Goal: Information Seeking & Learning: Learn about a topic

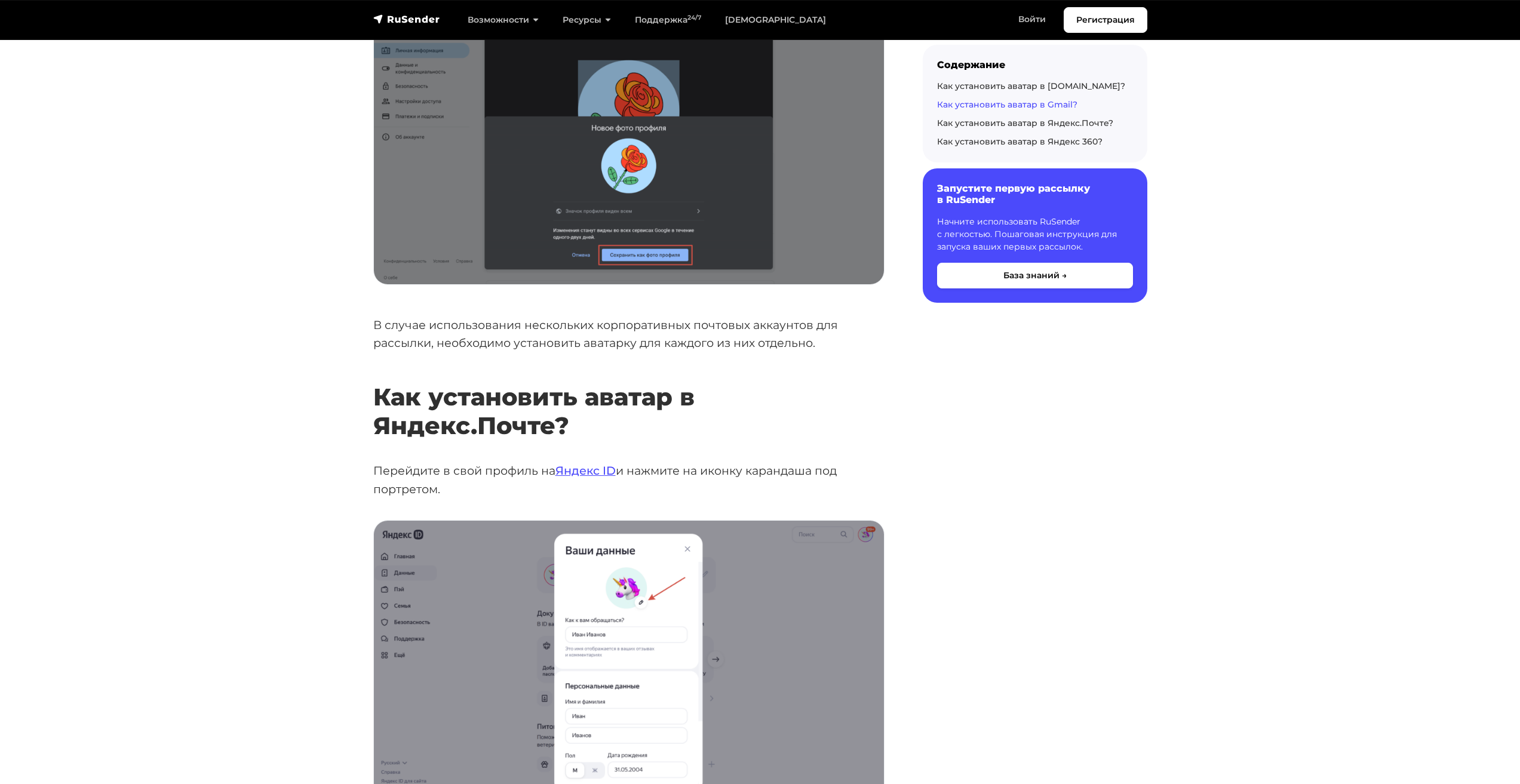
scroll to position [3641, 0]
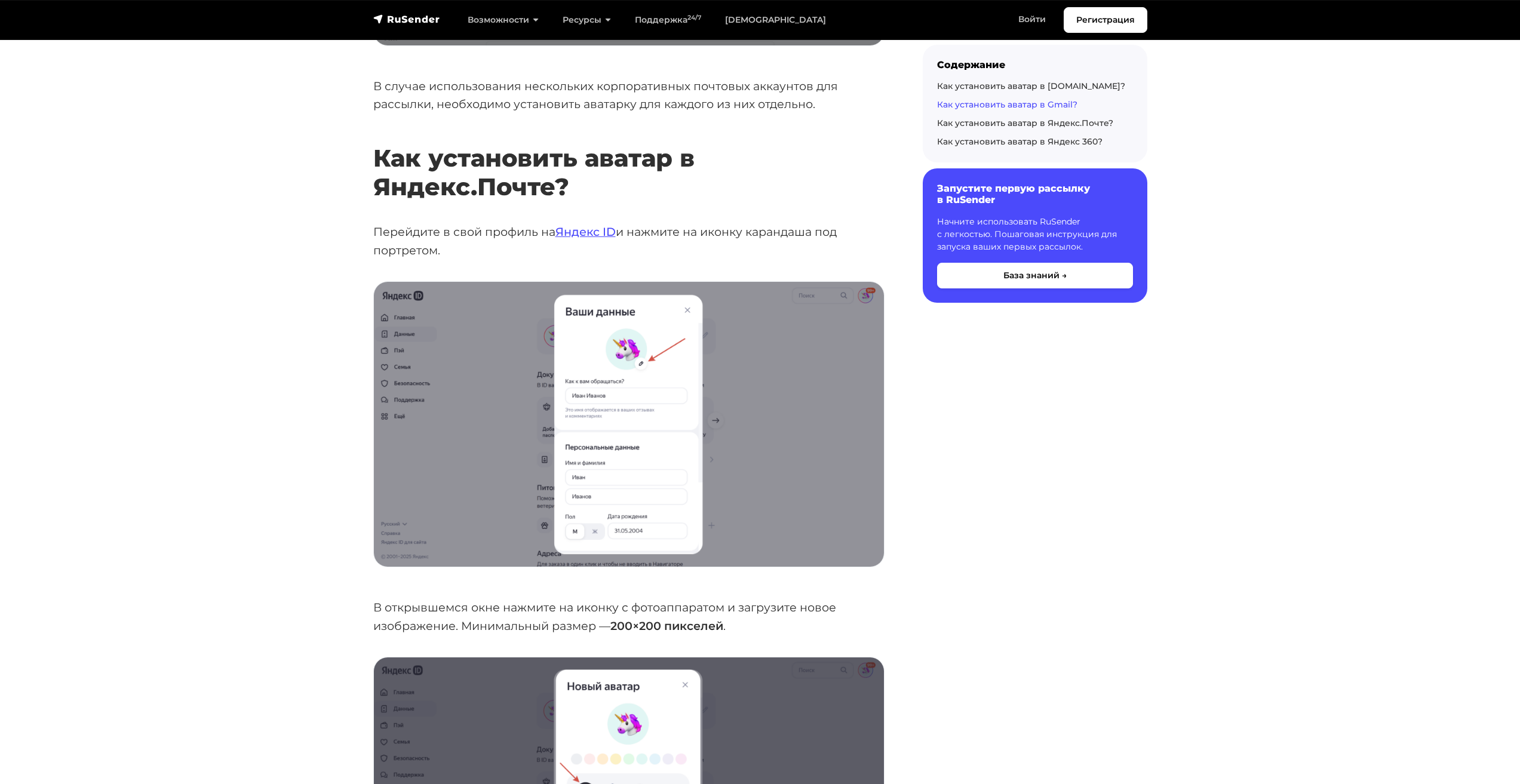
drag, startPoint x: 504, startPoint y: 189, endPoint x: 524, endPoint y: 198, distance: 21.9
click at [524, 222] on p "Перейдите в свой профиль на Яндекс ID и нажмите на иконку карандаша под портрет…" at bounding box center [628, 240] width 511 height 36
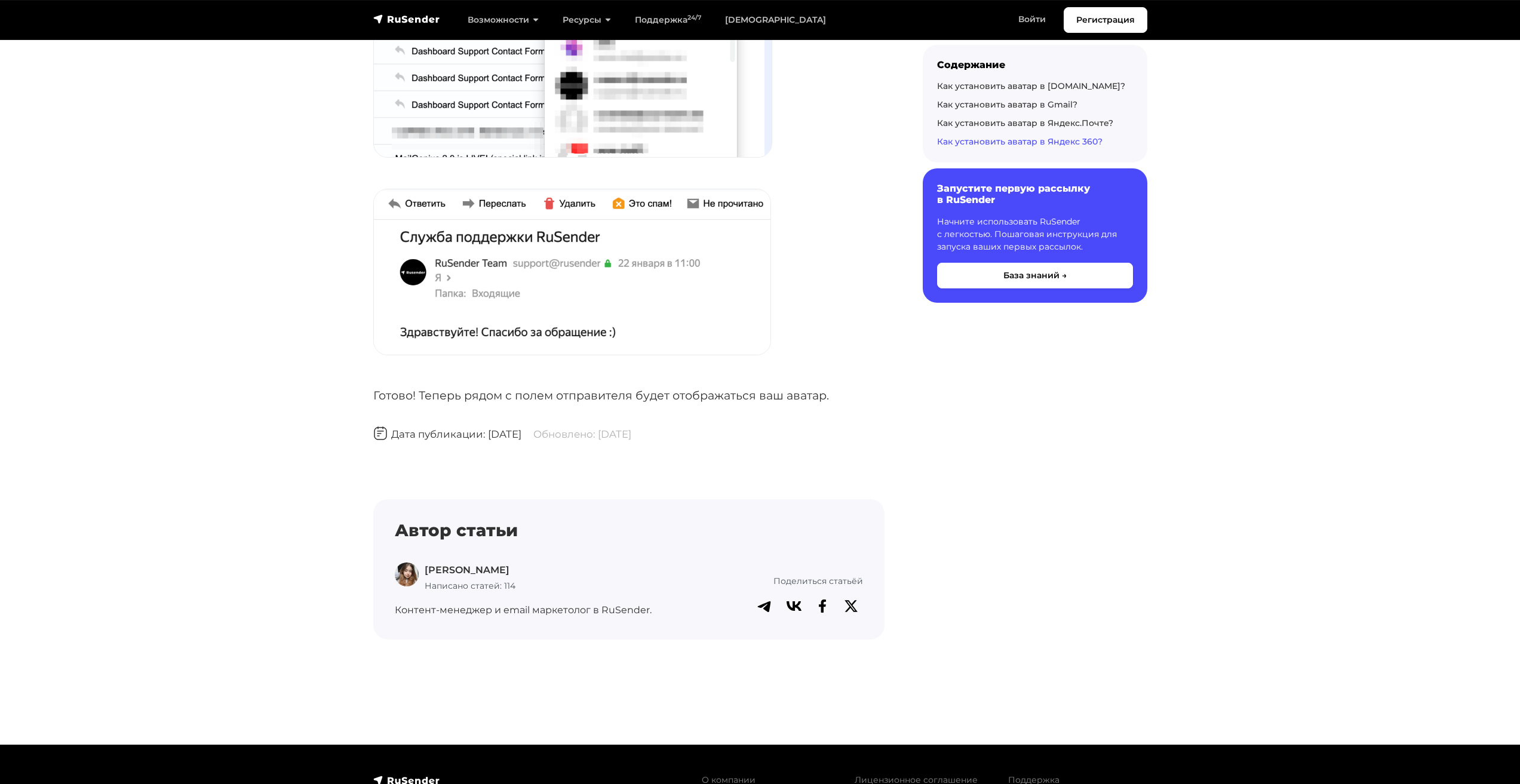
scroll to position [4966, 0]
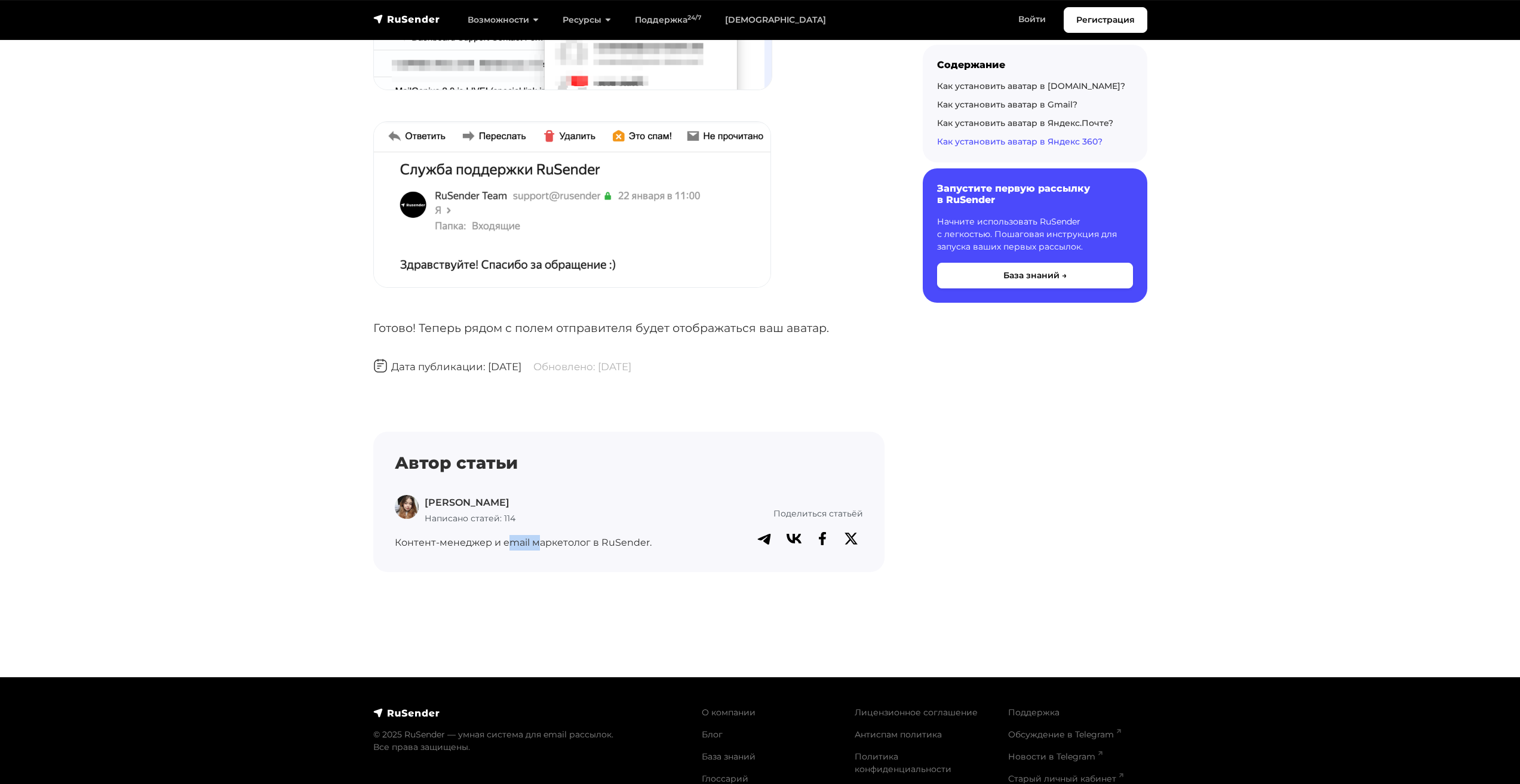
drag, startPoint x: 514, startPoint y: 483, endPoint x: 576, endPoint y: 493, distance: 62.8
click at [571, 494] on div "[PERSON_NAME] Написано статей: 114 Контент-менеджер и email маркетолог в RuSend…" at bounding box center [528, 522] width 281 height 55
click at [578, 535] on p "Контент-менеджер и email маркетолог в RuSender." at bounding box center [528, 542] width 267 height 16
drag, startPoint x: 441, startPoint y: 474, endPoint x: 498, endPoint y: 472, distance: 57.0
click at [496, 513] on span "Написано статей: 114" at bounding box center [470, 518] width 90 height 11
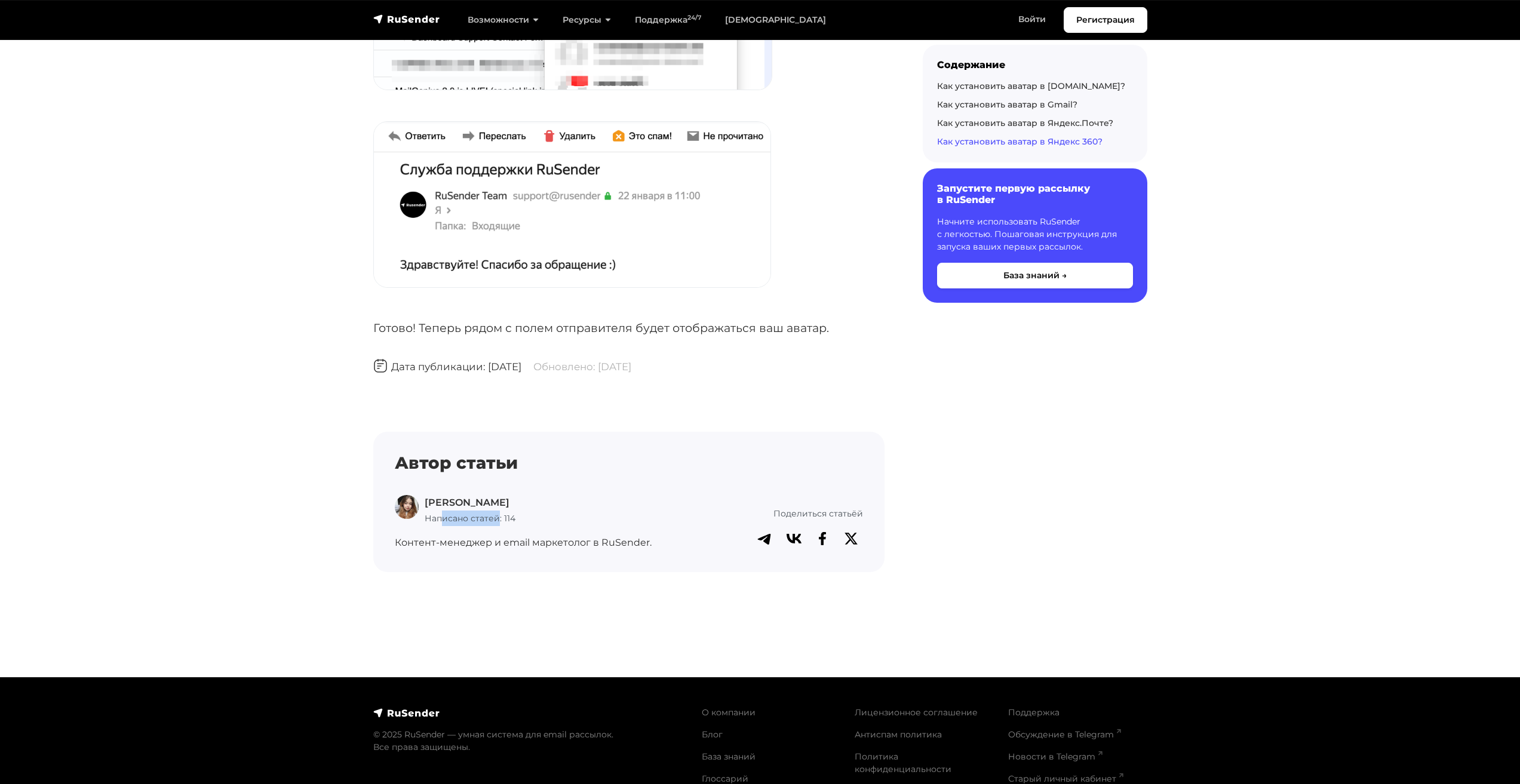
click at [498, 513] on span "Написано статей: 114" at bounding box center [470, 518] width 90 height 11
drag, startPoint x: 474, startPoint y: 484, endPoint x: 518, endPoint y: 491, distance: 44.6
click at [498, 494] on div "[PERSON_NAME] Написано статей: 114 Контент-менеджер и email маркетолог в RuSend…" at bounding box center [528, 522] width 281 height 55
drag, startPoint x: 518, startPoint y: 491, endPoint x: 451, endPoint y: 477, distance: 68.4
click at [518, 535] on p "Контент-менеджер и email маркетолог в RuSender." at bounding box center [528, 542] width 267 height 16
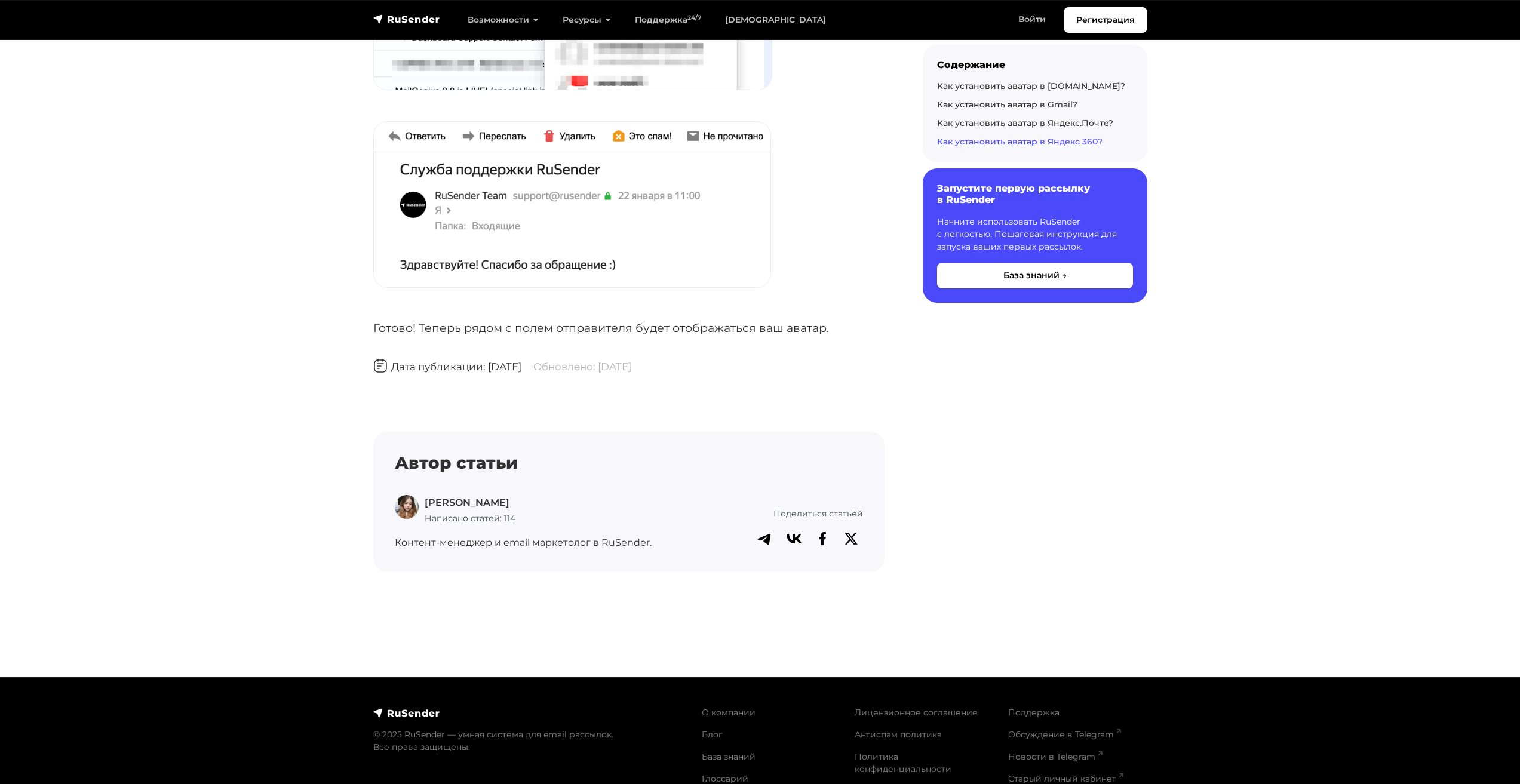
click at [411, 494] on img at bounding box center [407, 506] width 24 height 24
click at [429, 494] on p "[PERSON_NAME]" at bounding box center [470, 502] width 90 height 16
click at [522, 494] on div "[PERSON_NAME] Написано статей: 114" at bounding box center [528, 509] width 267 height 30
click at [552, 535] on p "Контент-менеджер и email маркетолог в RuSender." at bounding box center [528, 542] width 267 height 16
drag, startPoint x: 593, startPoint y: 501, endPoint x: 653, endPoint y: 507, distance: 60.3
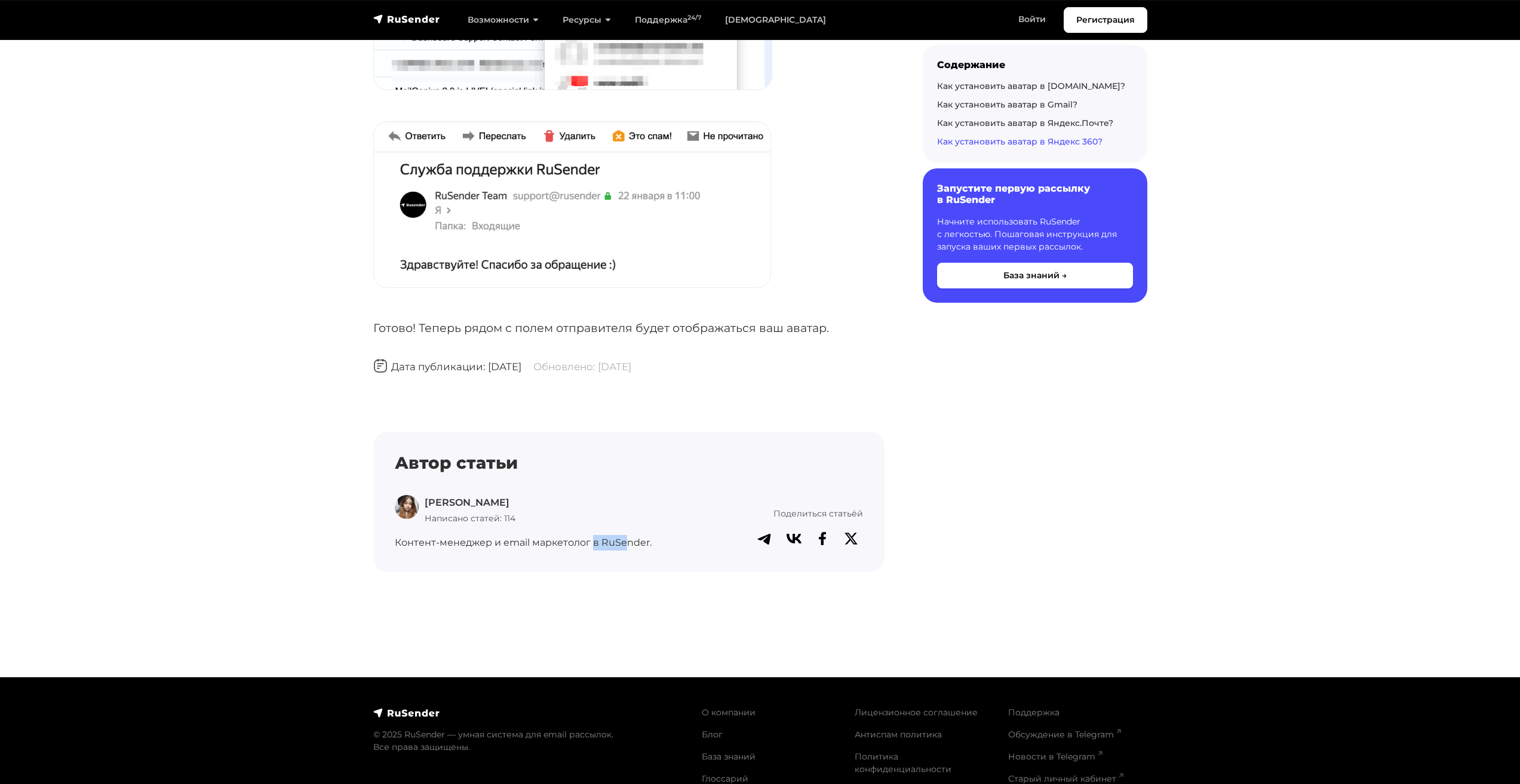
click at [649, 507] on div "Автор статьи [PERSON_NAME] Написано статей: 114 Контент-менеджер и email маркет…" at bounding box center [628, 501] width 511 height 139
click at [654, 507] on div "Автор статьи [PERSON_NAME] Написано статей: 114 Контент-менеджер и email маркет…" at bounding box center [628, 501] width 511 height 139
click at [562, 535] on p "Контент-менеджер и email маркетолог в RuSender." at bounding box center [528, 542] width 267 height 16
drag, startPoint x: 768, startPoint y: 467, endPoint x: 883, endPoint y: 459, distance: 115.3
click at [883, 459] on div "Автор статьи [PERSON_NAME] Написано статей: 114 Контент-менеджер и email маркет…" at bounding box center [628, 501] width 511 height 139
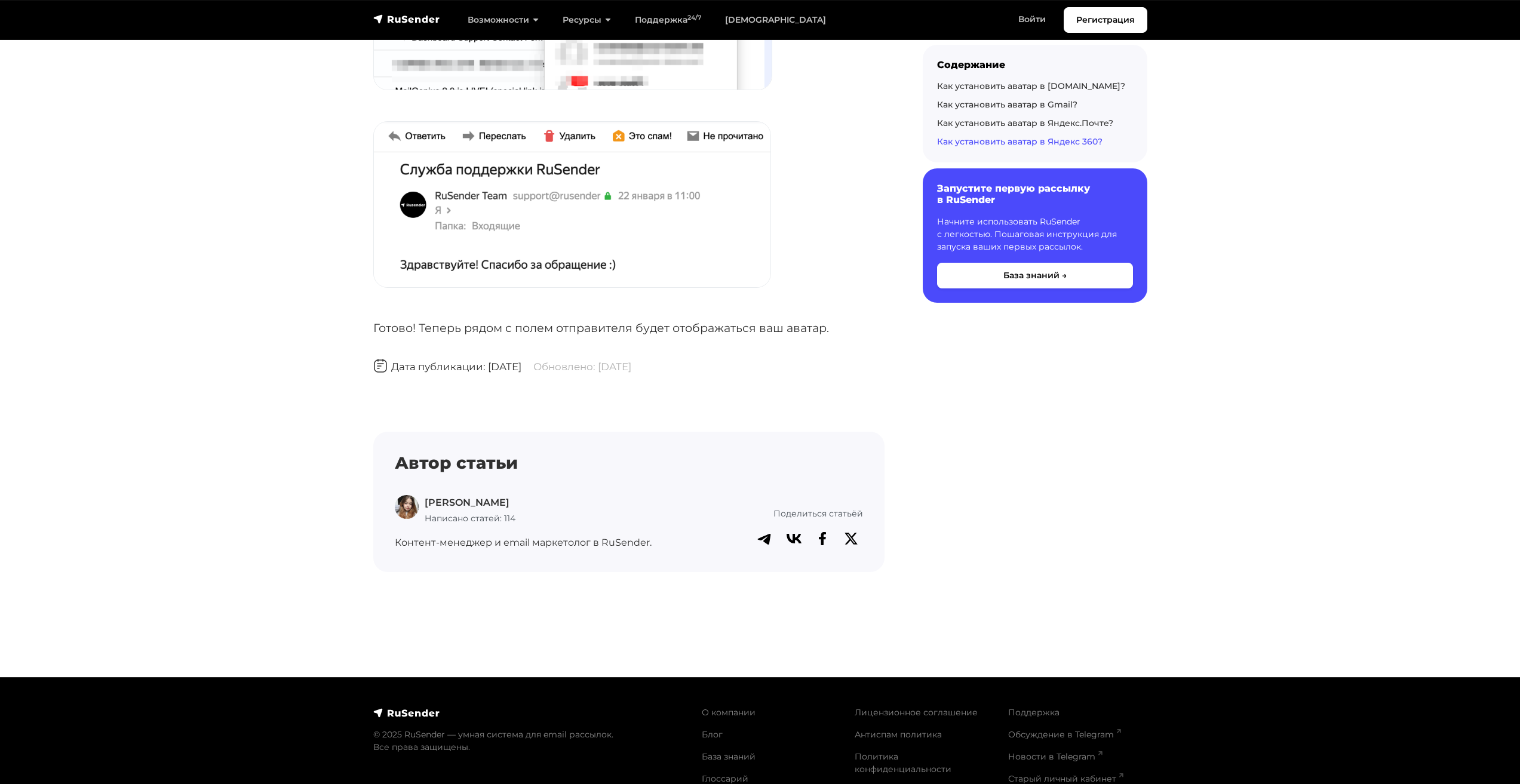
click at [883, 459] on div "Автор статьи [PERSON_NAME] Написано статей: 114 Контент-менеджер и email маркет…" at bounding box center [628, 501] width 511 height 139
click at [796, 506] on p "Поделиться статьёй" at bounding box center [770, 513] width 187 height 13
drag, startPoint x: 887, startPoint y: 468, endPoint x: 895, endPoint y: 468, distance: 8.0
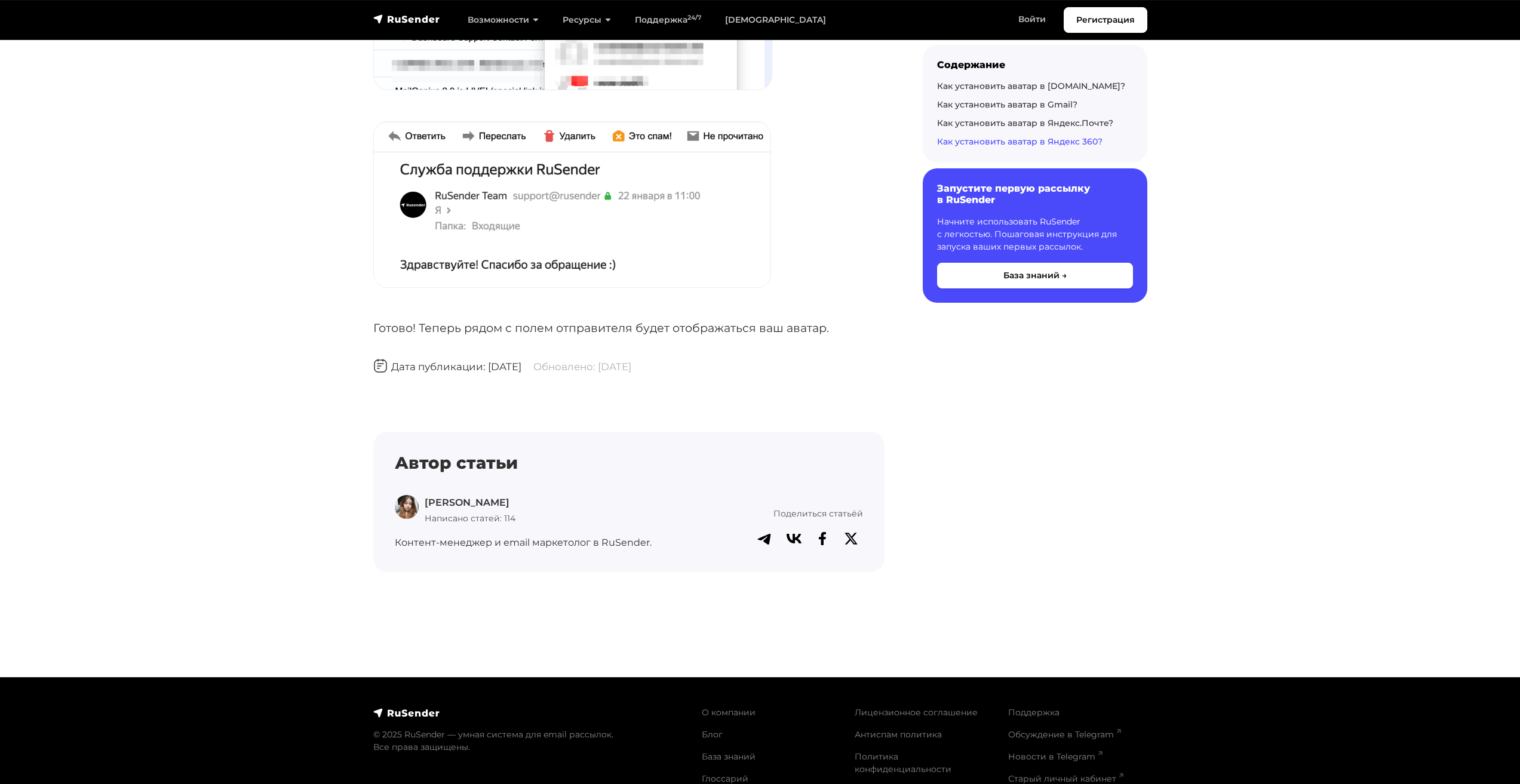
click at [792, 532] on icon at bounding box center [794, 537] width 15 height 9
click at [760, 526] on circle at bounding box center [765, 538] width 24 height 24
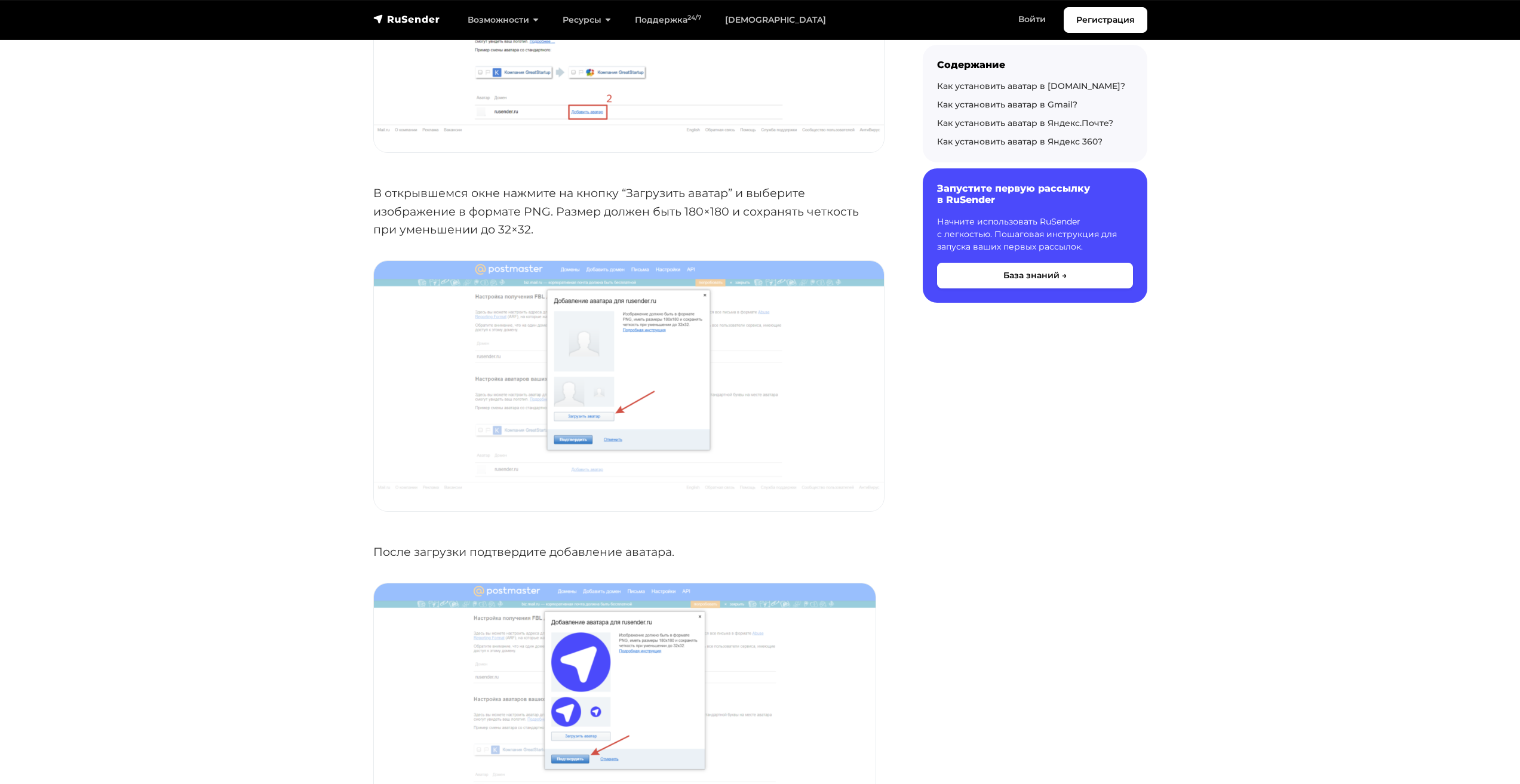
scroll to position [0, 0]
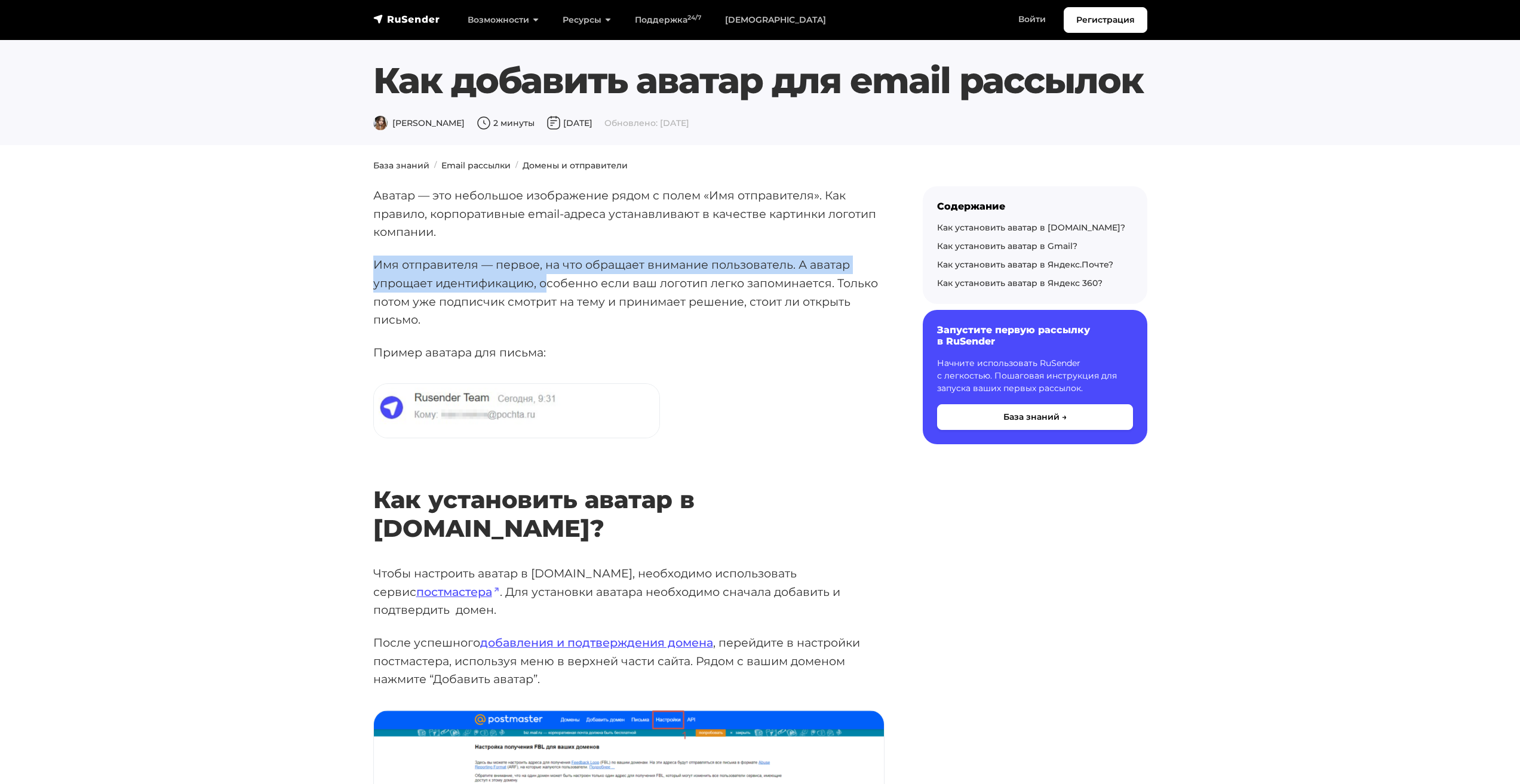
drag, startPoint x: 453, startPoint y: 224, endPoint x: 567, endPoint y: 295, distance: 134.3
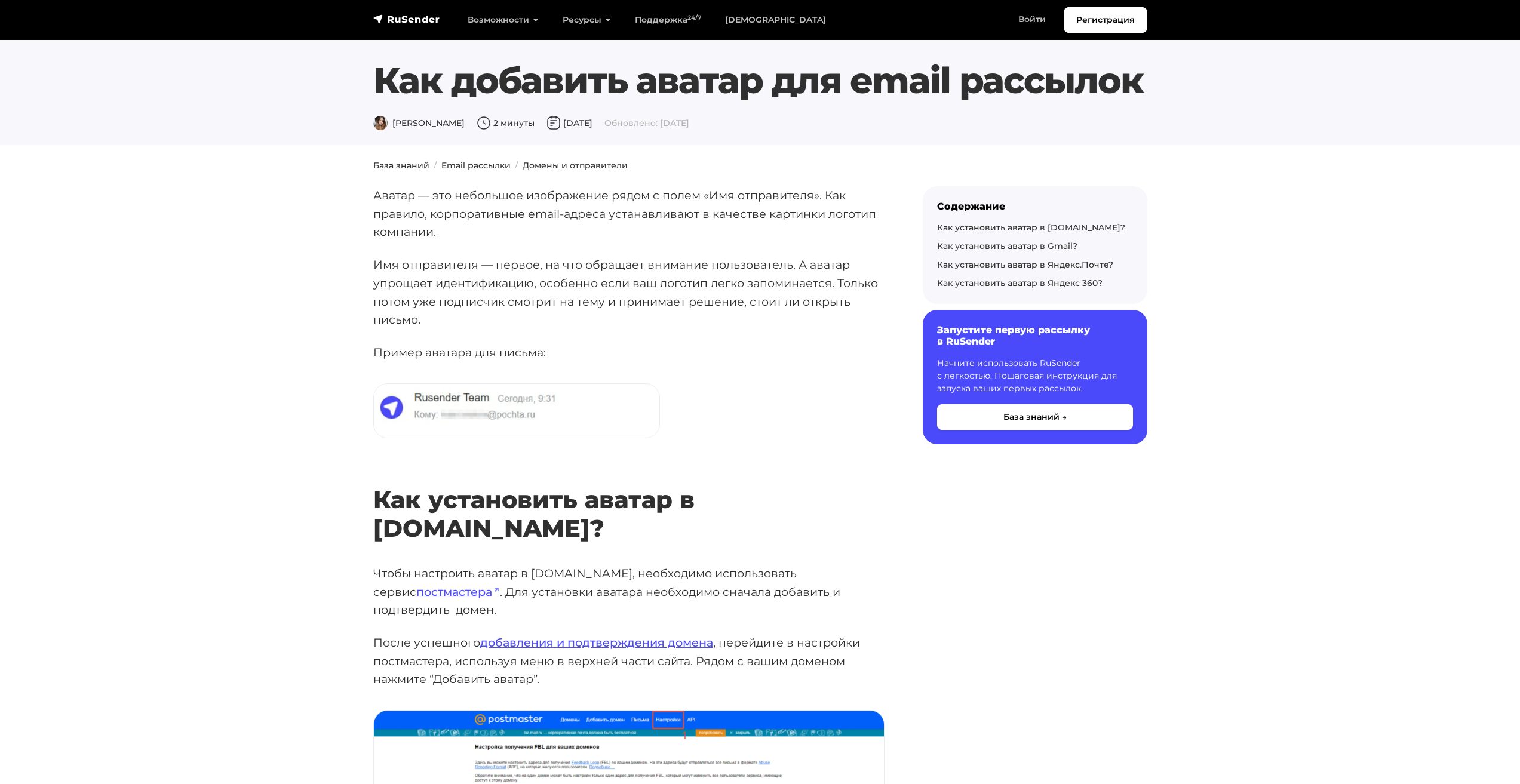
click at [570, 297] on p "Имя отправителя — первое, на что обращает внимание пользователь. А аватар упрощ…" at bounding box center [628, 292] width 511 height 74
drag, startPoint x: 401, startPoint y: 127, endPoint x: 418, endPoint y: 127, distance: 17.0
click at [417, 127] on span "[PERSON_NAME]" at bounding box center [418, 123] width 91 height 11
click at [419, 127] on span "[PERSON_NAME]" at bounding box center [418, 123] width 91 height 11
click at [476, 125] on img at bounding box center [484, 124] width 15 height 15
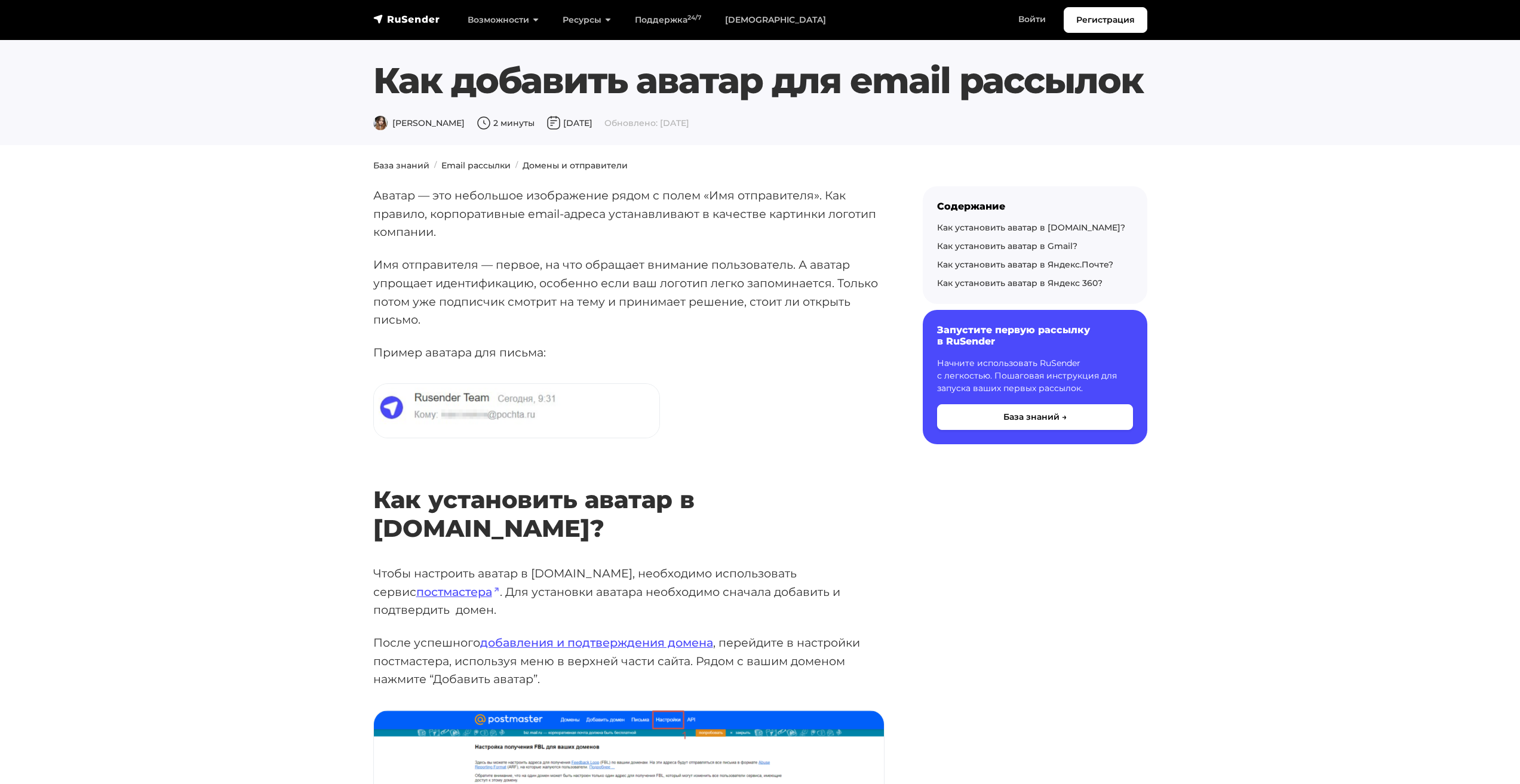
click at [476, 125] on span "2 минуты" at bounding box center [505, 123] width 58 height 11
